Goal: Find specific page/section: Find specific page/section

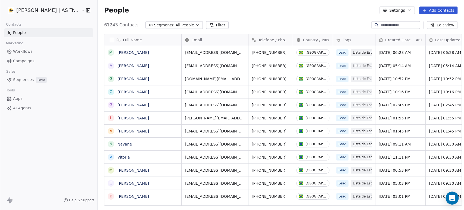
scroll to position [180, 366]
